Goal: Transaction & Acquisition: Purchase product/service

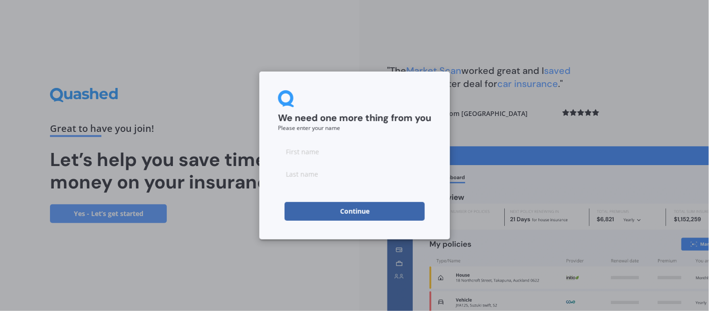
click at [304, 152] on input at bounding box center [354, 151] width 153 height 19
type input "[PERSON_NAME]"
click at [299, 172] on input at bounding box center [354, 174] width 153 height 19
type input "[PERSON_NAME]"
click at [313, 211] on button "Continue" at bounding box center [355, 211] width 140 height 19
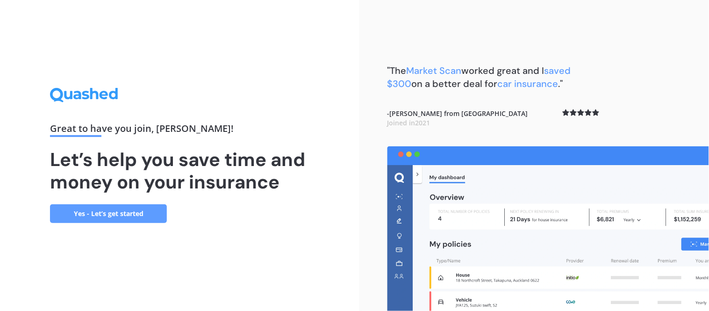
click at [113, 212] on link "Yes - Let’s get started" at bounding box center [108, 213] width 117 height 19
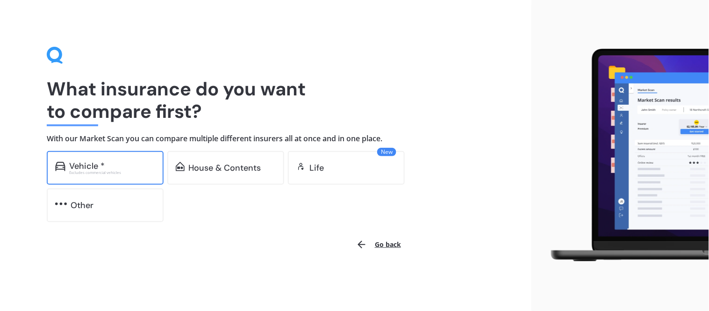
click at [90, 167] on div "Vehicle *" at bounding box center [87, 165] width 36 height 9
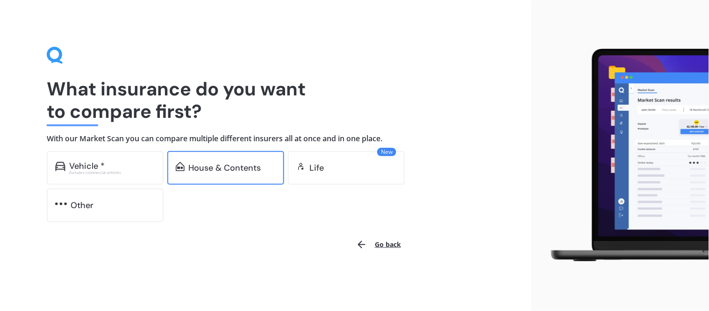
click at [203, 165] on div "House & Contents" at bounding box center [224, 167] width 72 height 9
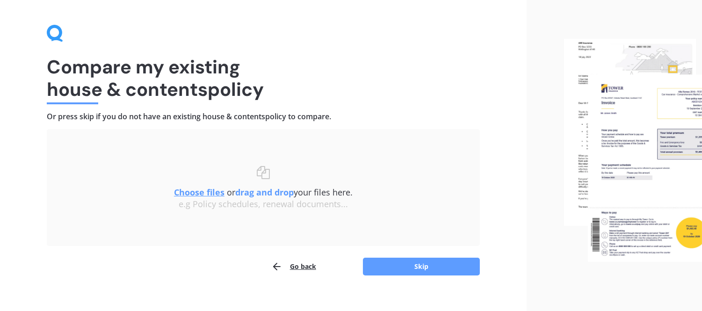
scroll to position [34, 0]
